Goal: Task Accomplishment & Management: Use online tool/utility

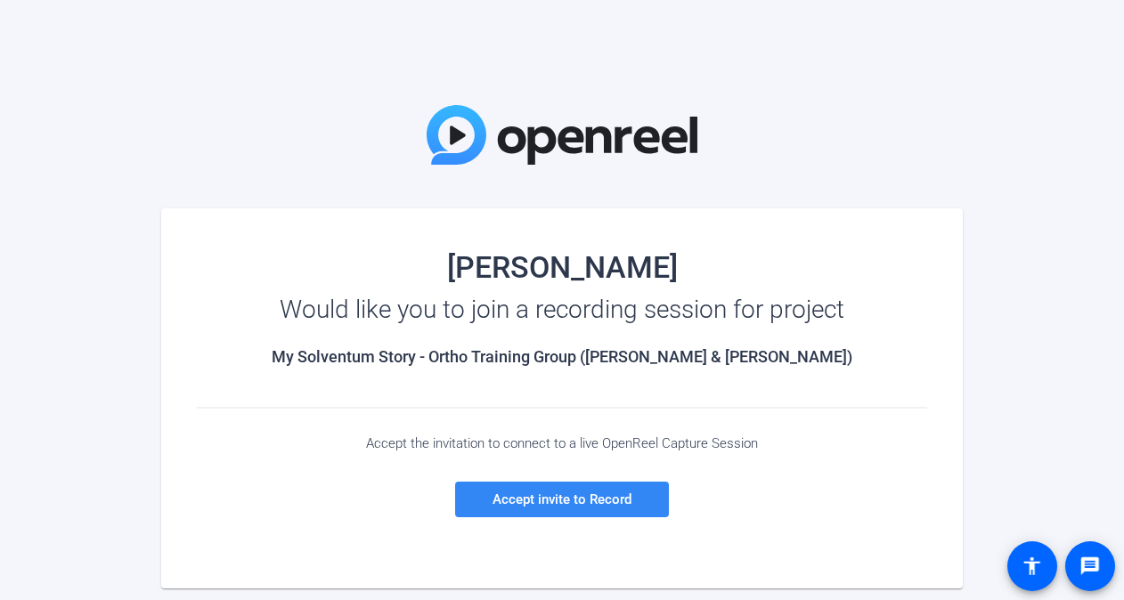
click at [554, 494] on span "Accept invite to Record" at bounding box center [562, 500] width 139 height 16
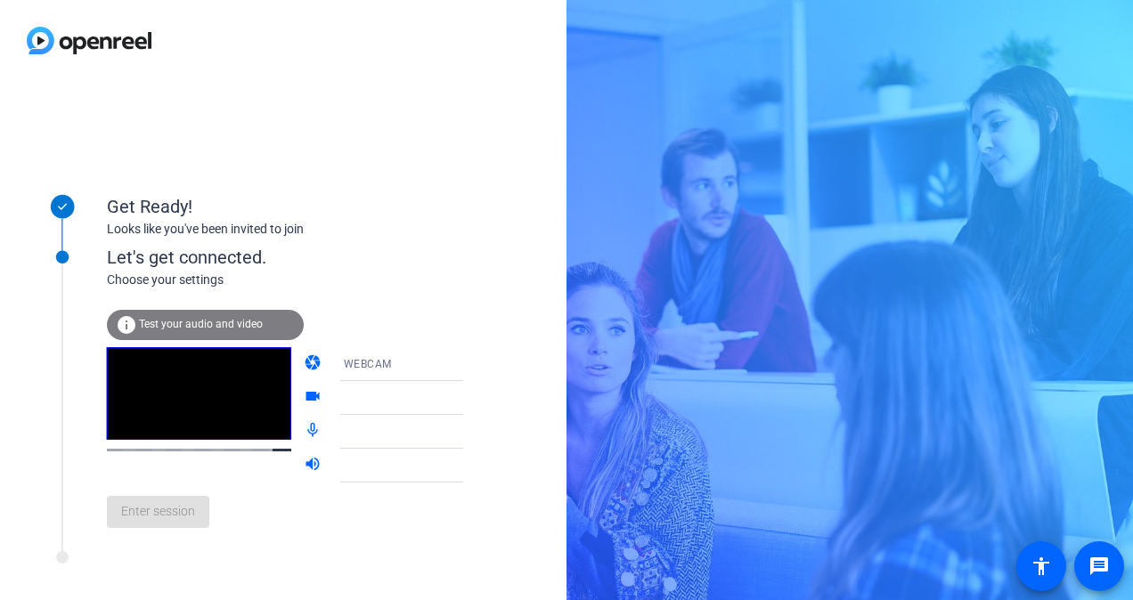
click at [526, 139] on div "Get Ready! Looks like you've been invited to join Let's get connected. Choose y…" at bounding box center [283, 340] width 567 height 519
click at [470, 396] on icon at bounding box center [480, 398] width 21 height 21
click at [304, 399] on mat-icon "videocam" at bounding box center [314, 398] width 21 height 21
drag, startPoint x: 288, startPoint y: 397, endPoint x: 310, endPoint y: 396, distance: 22.3
click at [304, 397] on mat-icon "videocam" at bounding box center [314, 398] width 21 height 21
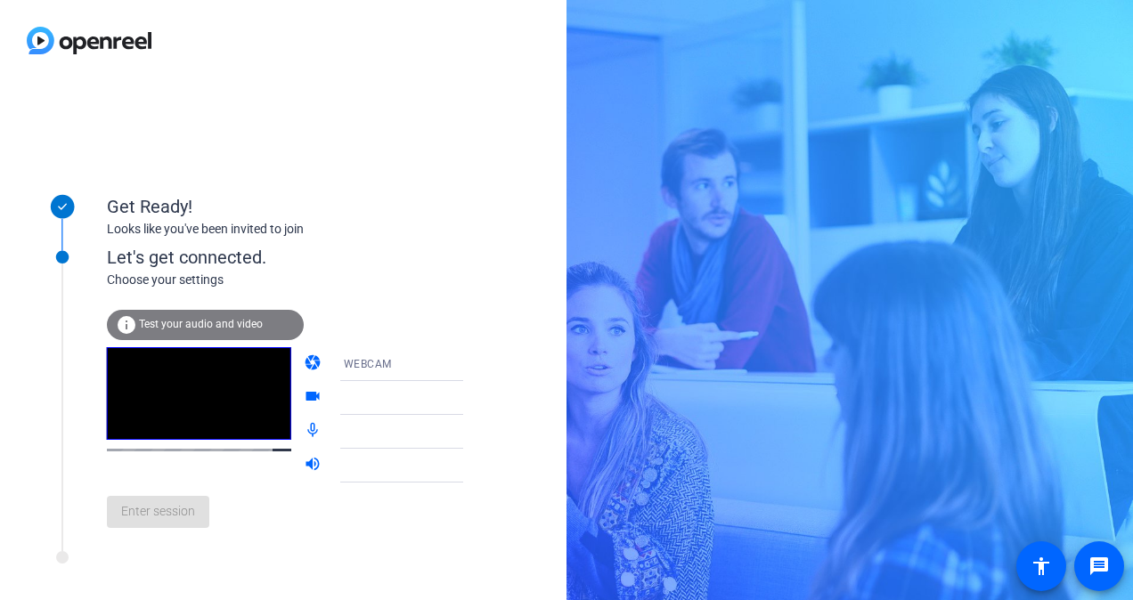
click at [470, 360] on icon at bounding box center [480, 364] width 21 height 21
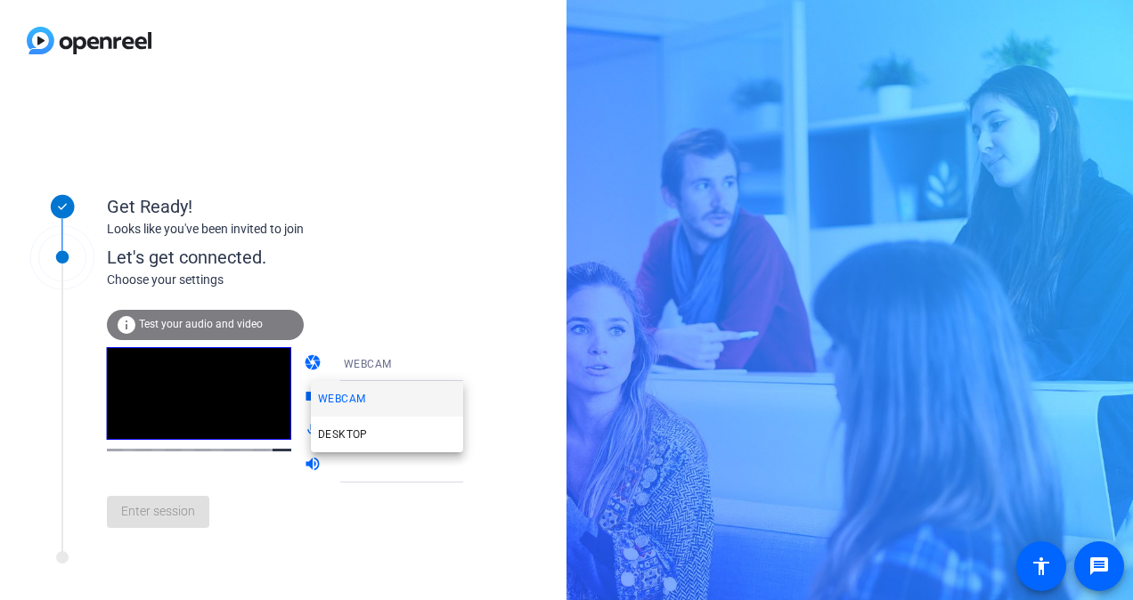
click at [439, 360] on div at bounding box center [566, 300] width 1133 height 600
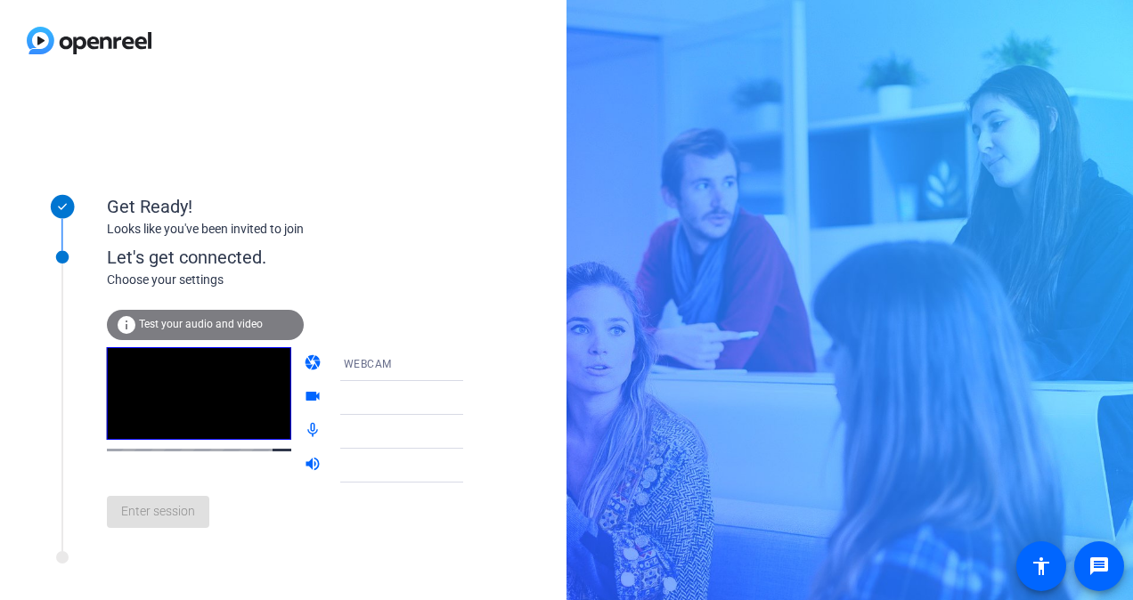
click at [470, 363] on icon at bounding box center [480, 364] width 21 height 21
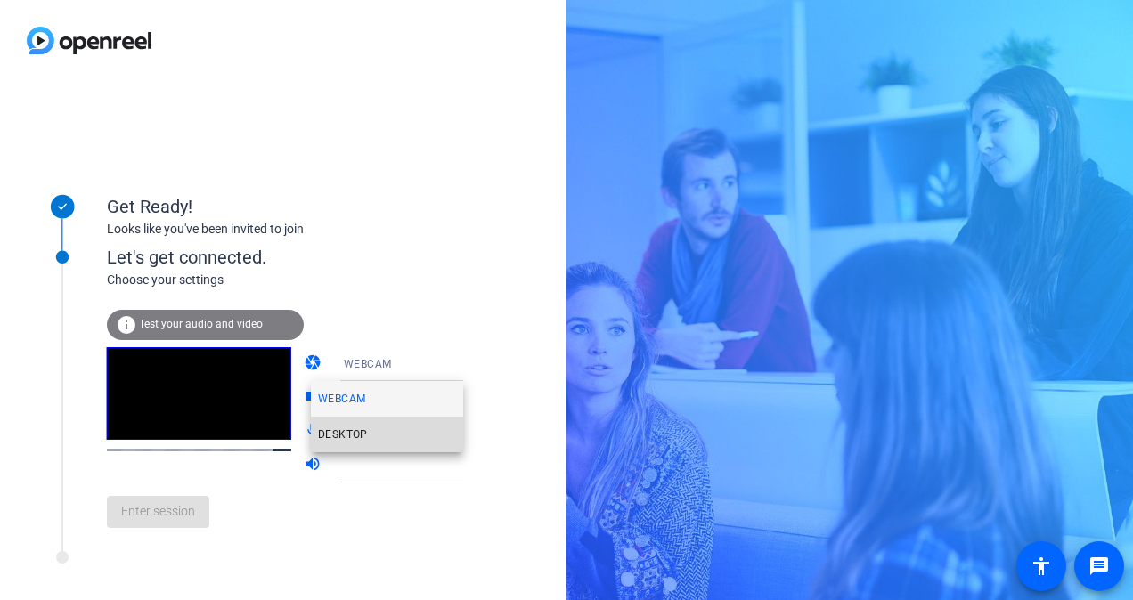
click at [365, 424] on span "DESKTOP" at bounding box center [343, 434] width 50 height 21
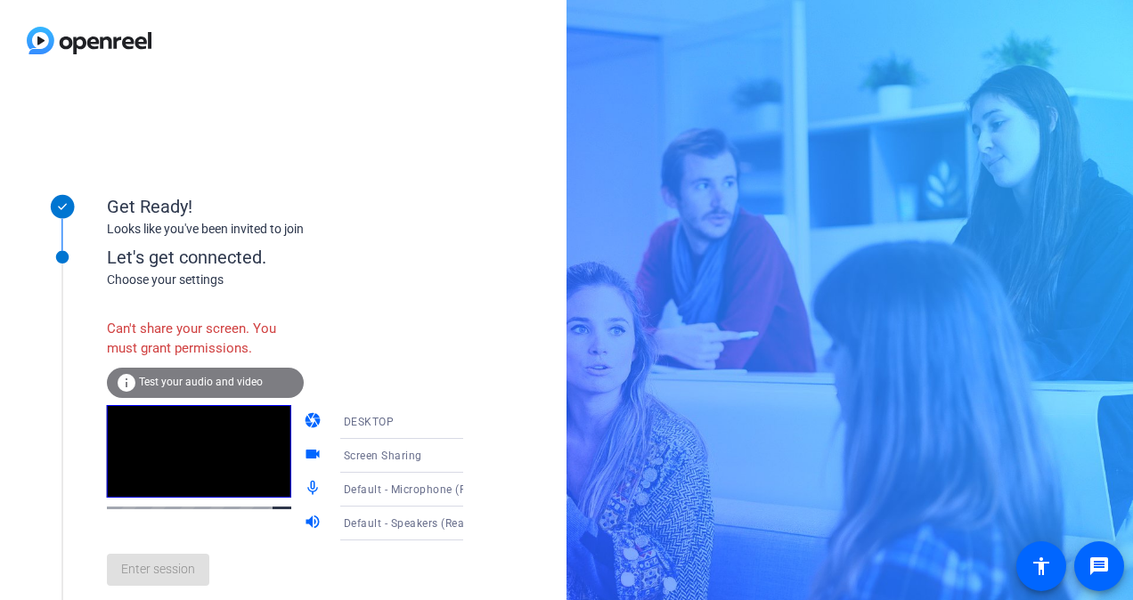
click at [470, 426] on icon at bounding box center [480, 422] width 21 height 21
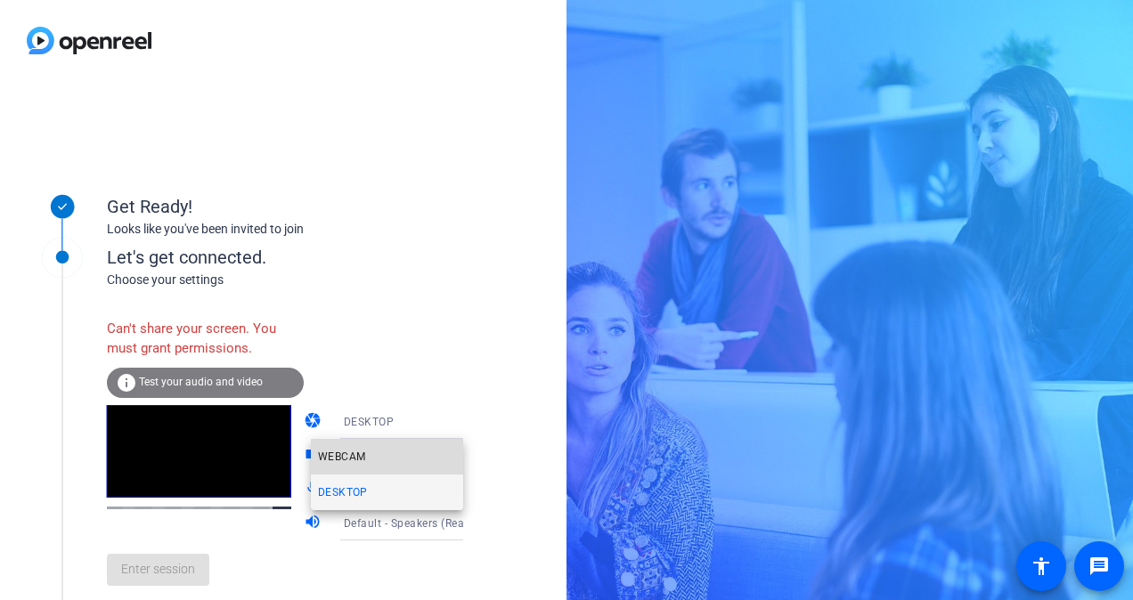
click at [362, 456] on span "WEBCAM" at bounding box center [341, 456] width 47 height 21
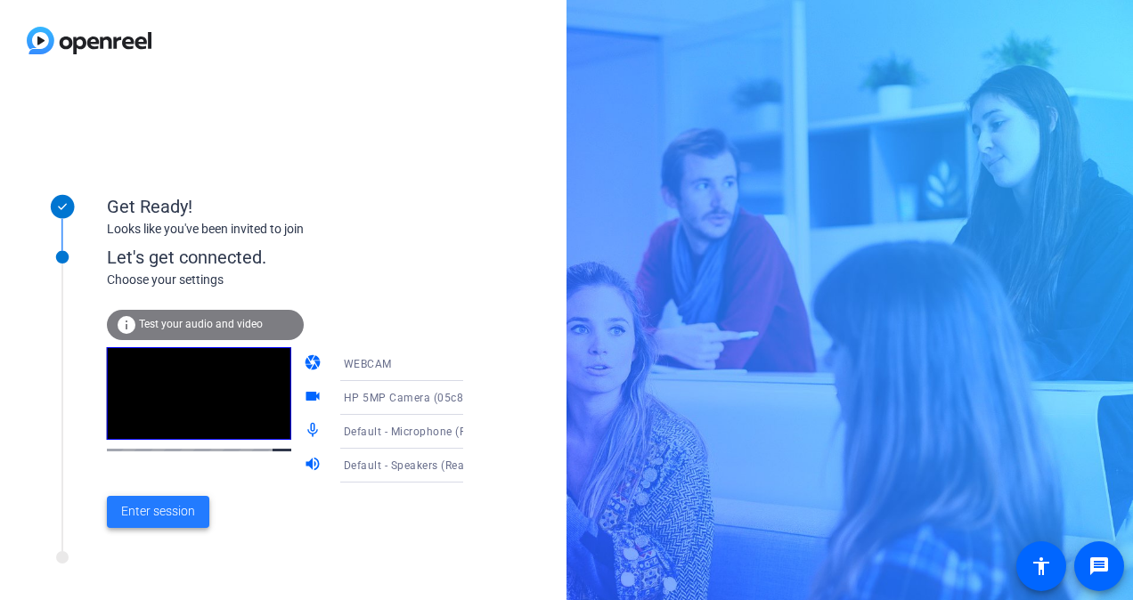
click at [179, 504] on span "Enter session" at bounding box center [158, 511] width 74 height 19
